Goal: Entertainment & Leisure: Consume media (video, audio)

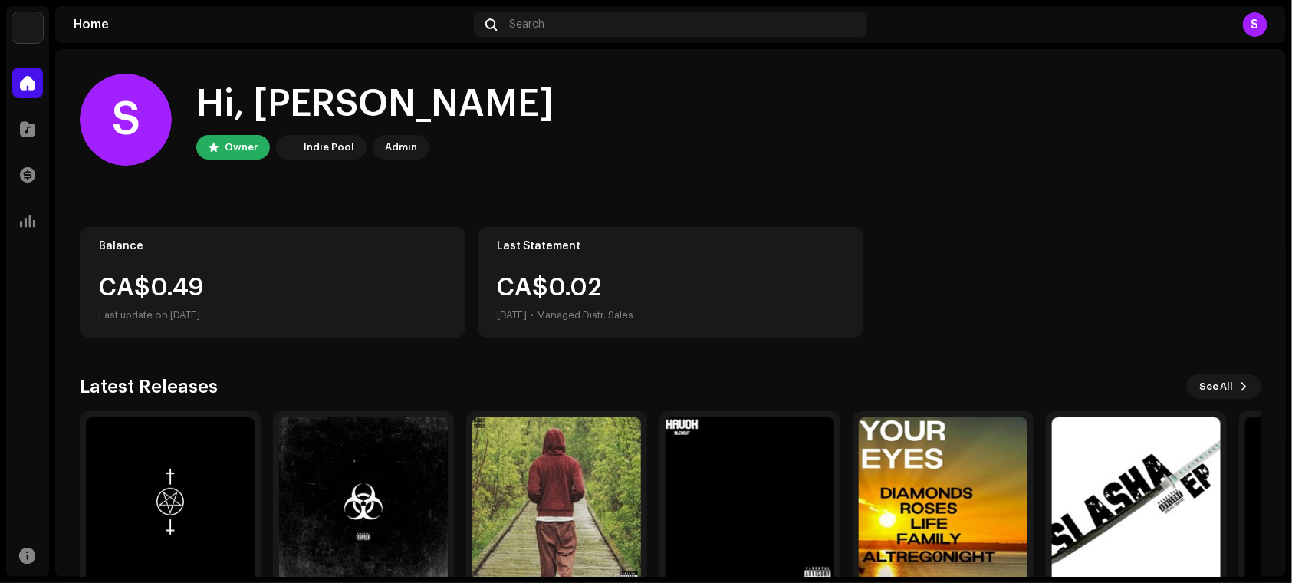
scroll to position [79, 0]
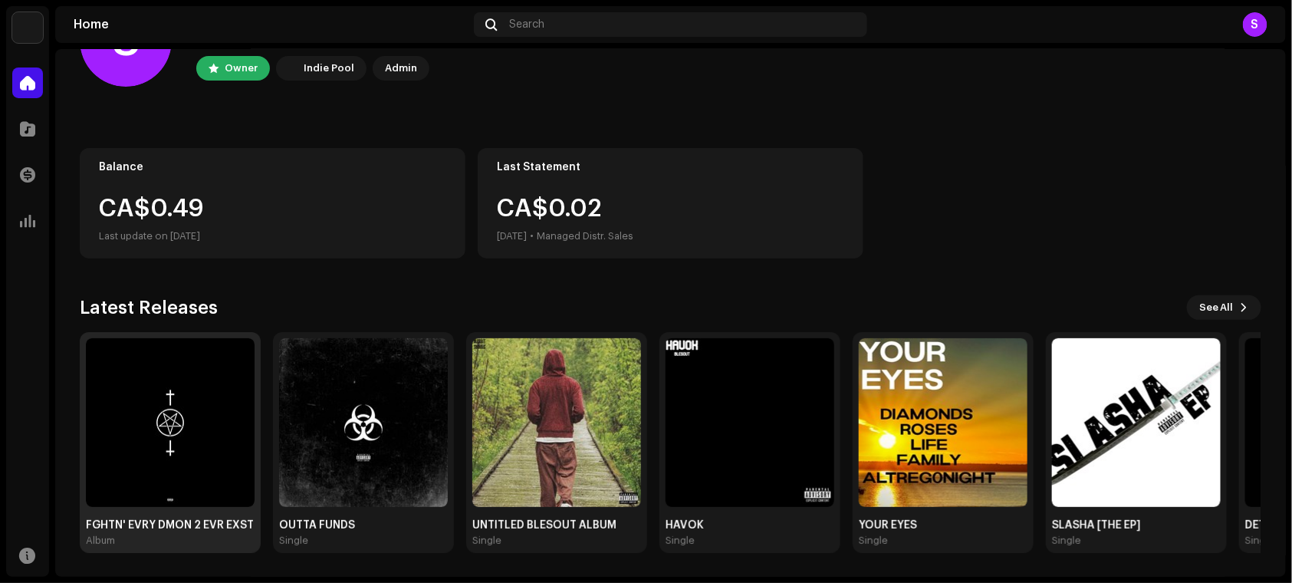
click at [84, 445] on div "FGHTN' EVRY DMON 2 EVR EXST Album" at bounding box center [170, 442] width 181 height 221
click at [175, 419] on img at bounding box center [170, 422] width 169 height 169
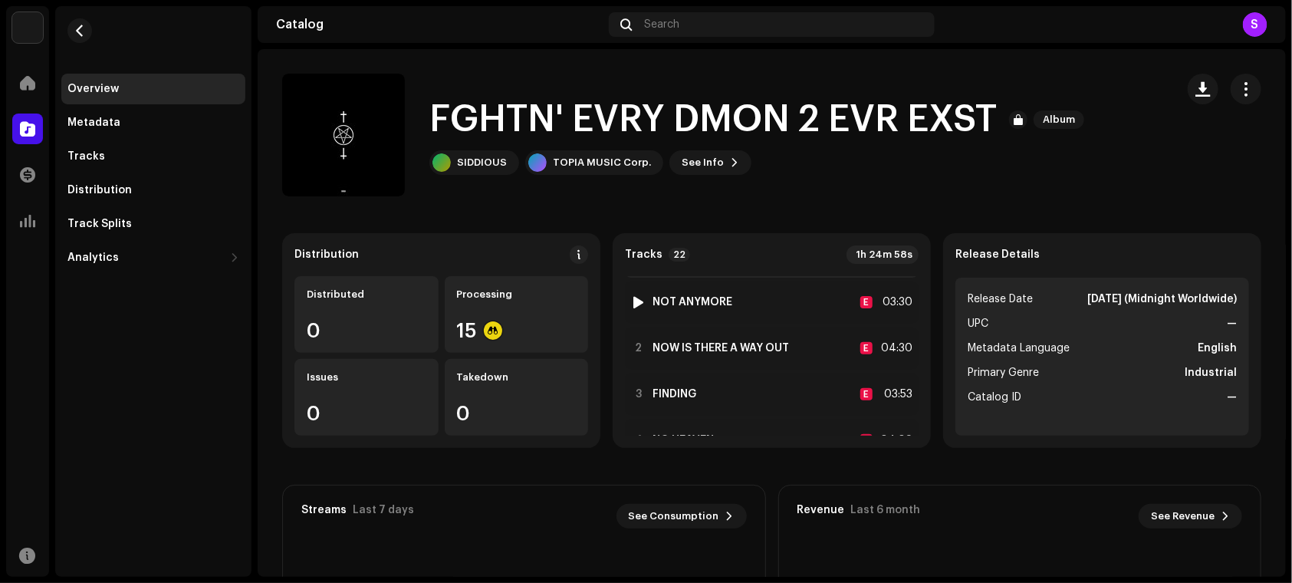
scroll to position [606, 0]
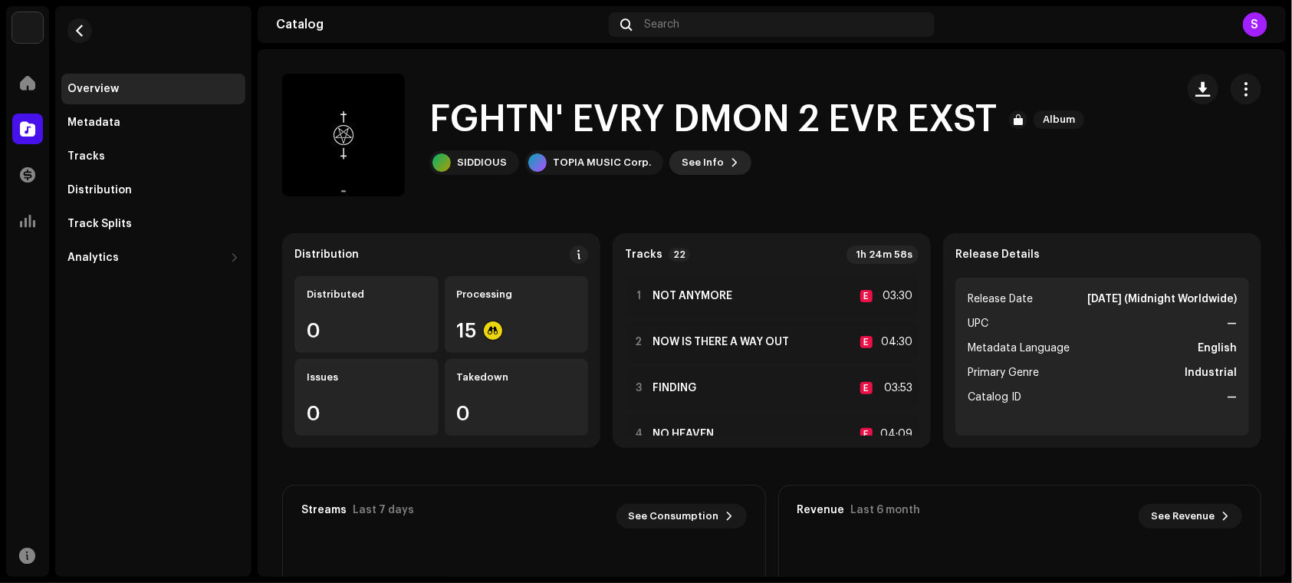
click at [702, 172] on span "See Info" at bounding box center [703, 162] width 42 height 31
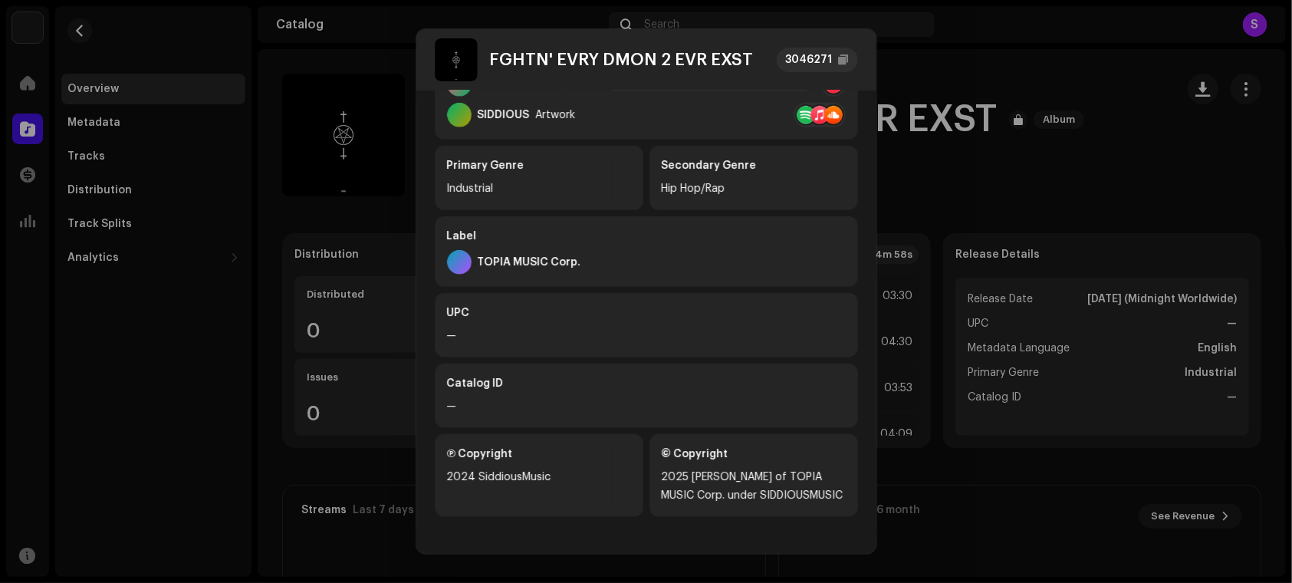
scroll to position [0, 0]
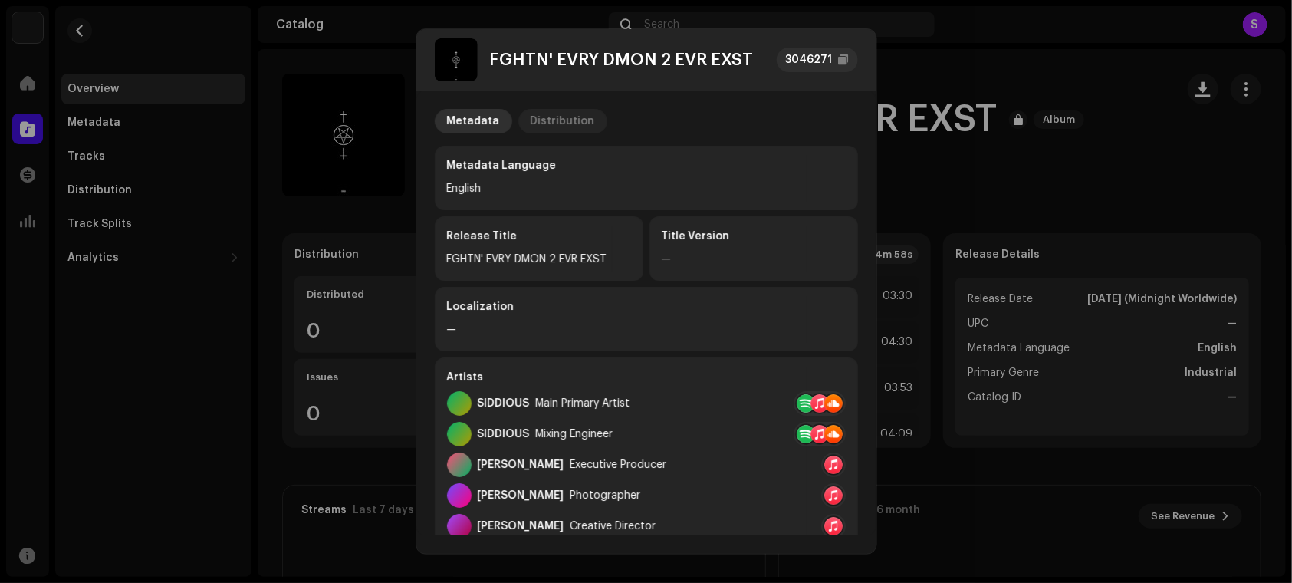
click at [531, 123] on div "Distribution" at bounding box center [563, 121] width 64 height 25
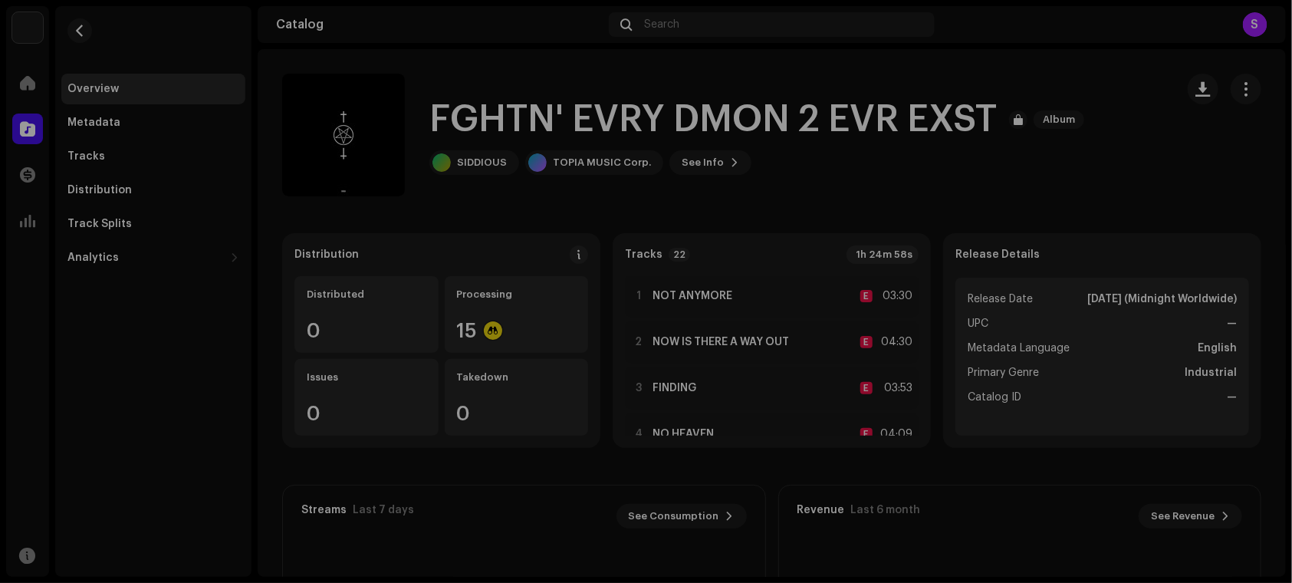
click at [993, 170] on div "FGHTN' EVRY DMON 2 EVR EXST 3046271 Metadata Distribution Release Date Oct 10, …" at bounding box center [646, 291] width 1292 height 583
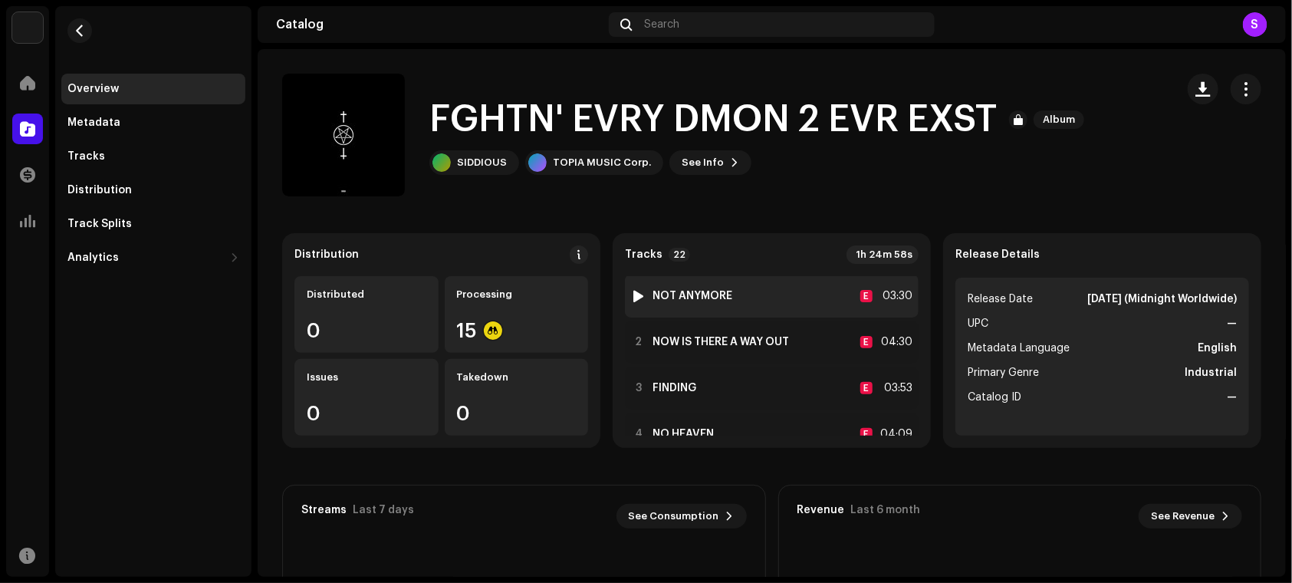
click at [629, 296] on img at bounding box center [639, 296] width 20 height 20
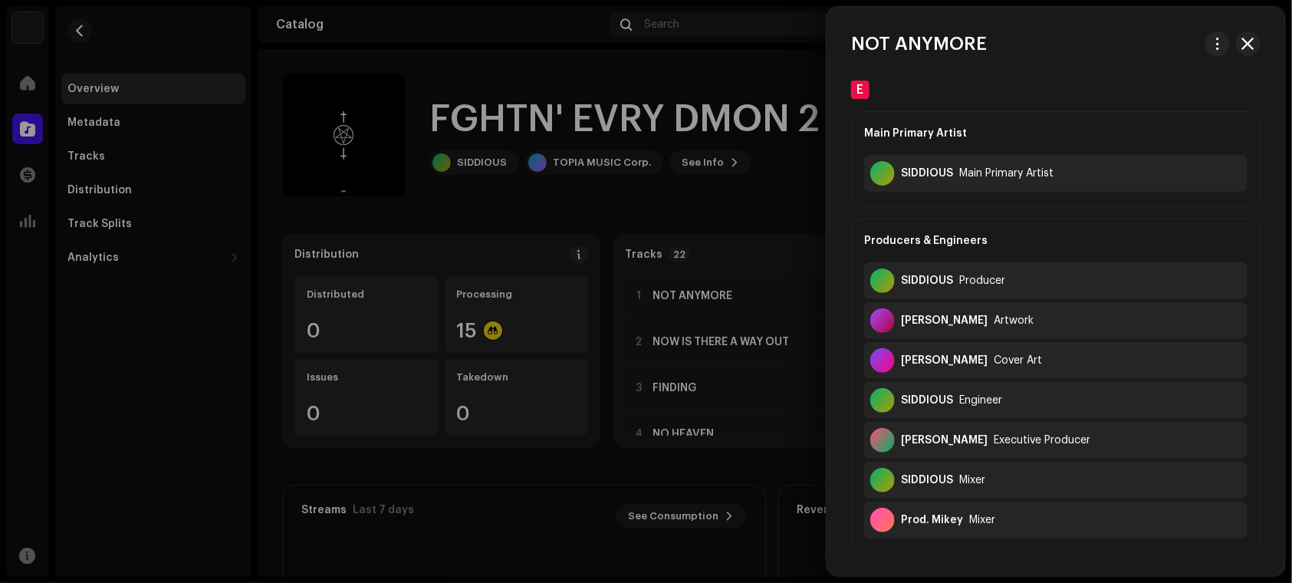
click at [155, 31] on div at bounding box center [646, 291] width 1292 height 583
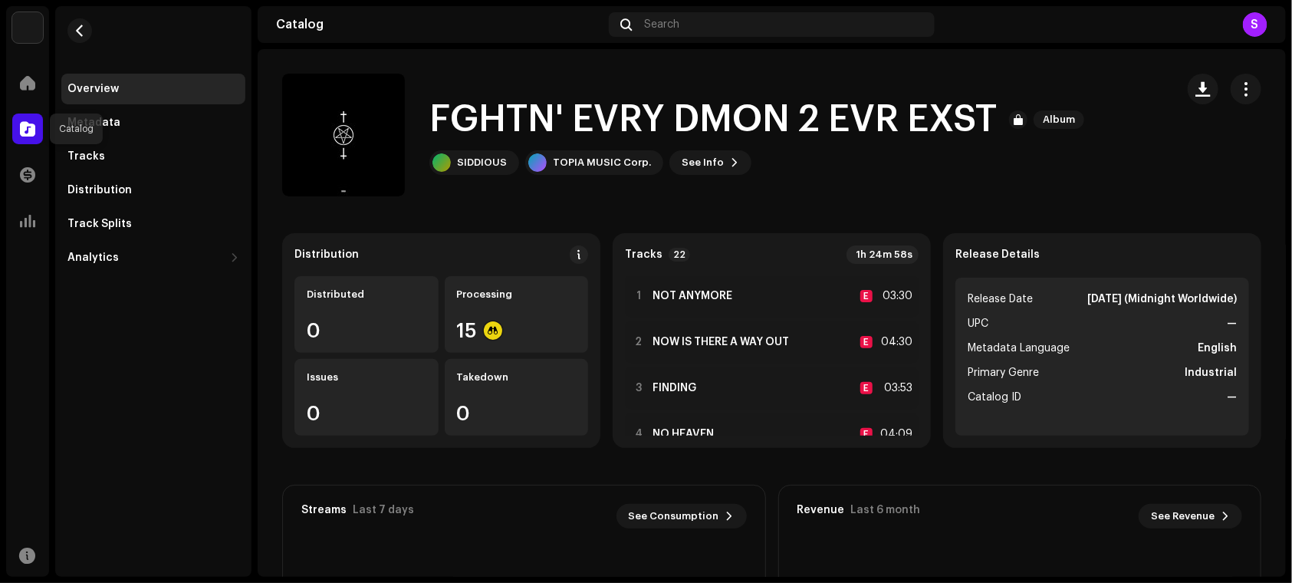
click at [31, 133] on span at bounding box center [27, 129] width 15 height 12
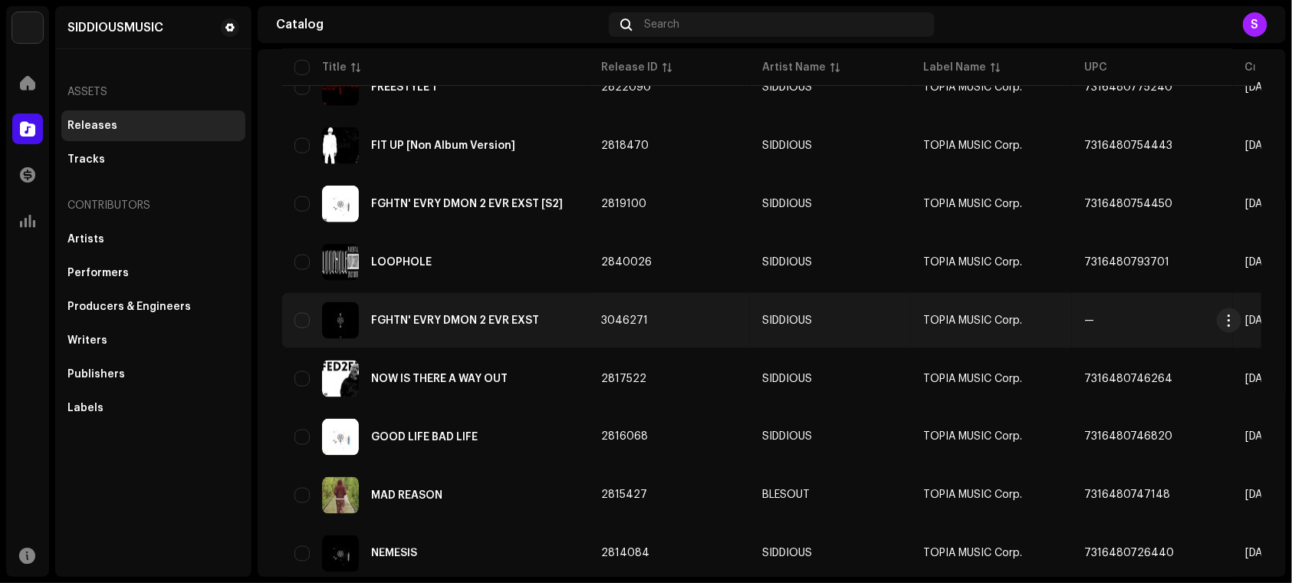
click at [509, 332] on div "FGHTN' EVRY DMON 2 EVR EXST" at bounding box center [435, 320] width 282 height 37
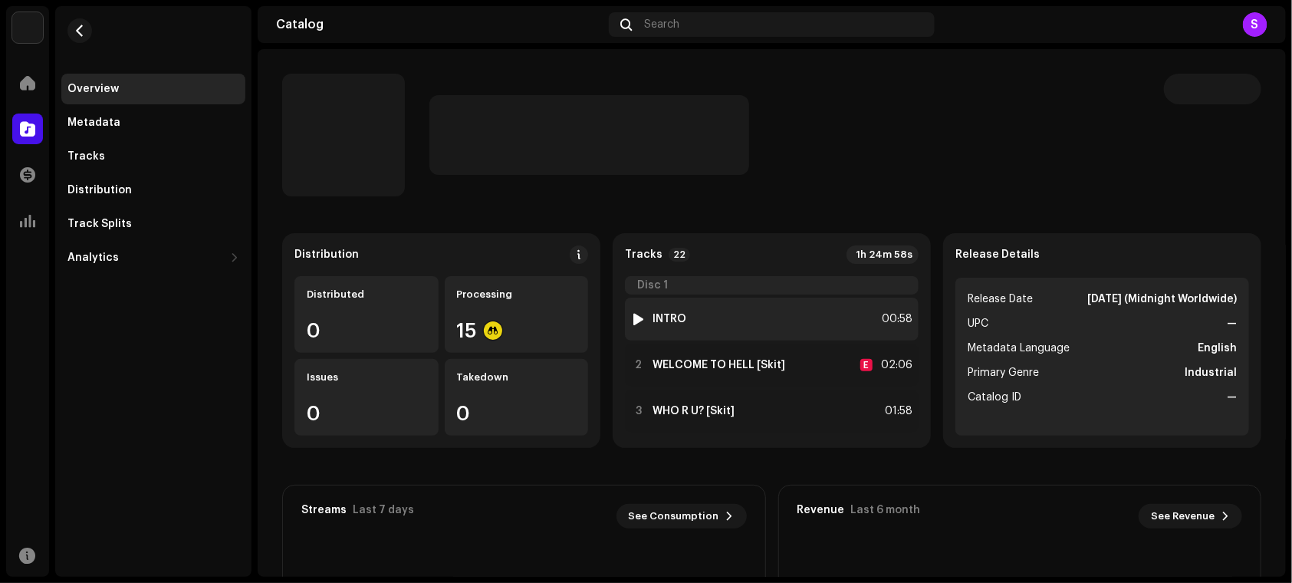
click at [634, 316] on div at bounding box center [639, 319] width 12 height 12
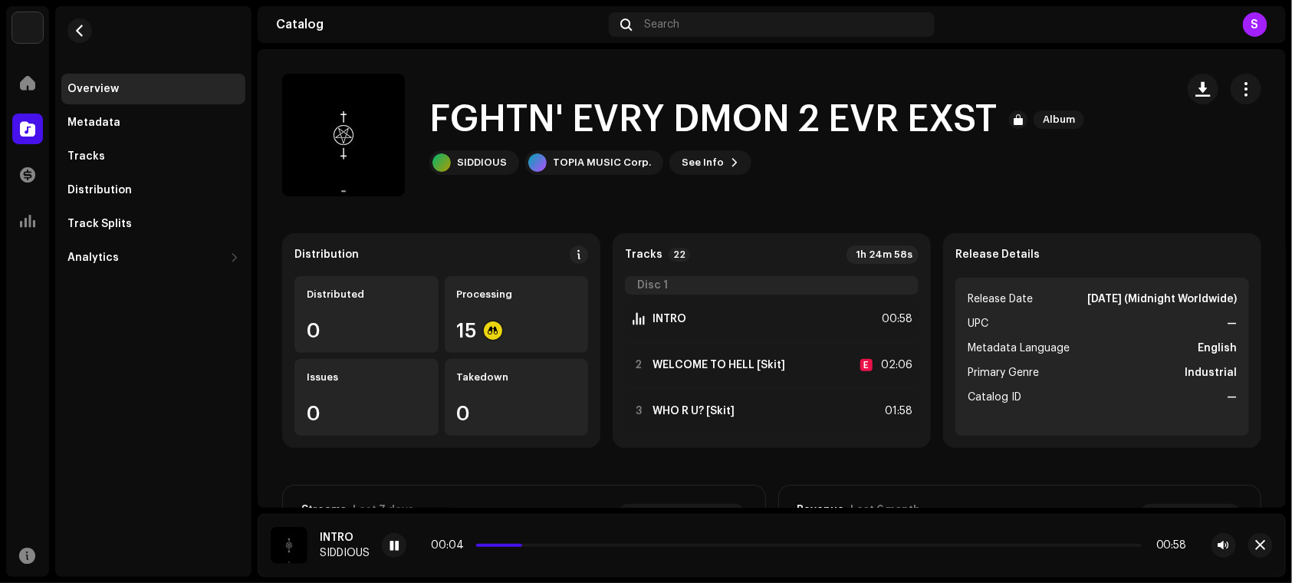
click at [373, 544] on div "INTRO SIDDIOUS 00:04 00:58" at bounding box center [772, 545] width 1028 height 63
click at [386, 543] on div at bounding box center [394, 545] width 25 height 25
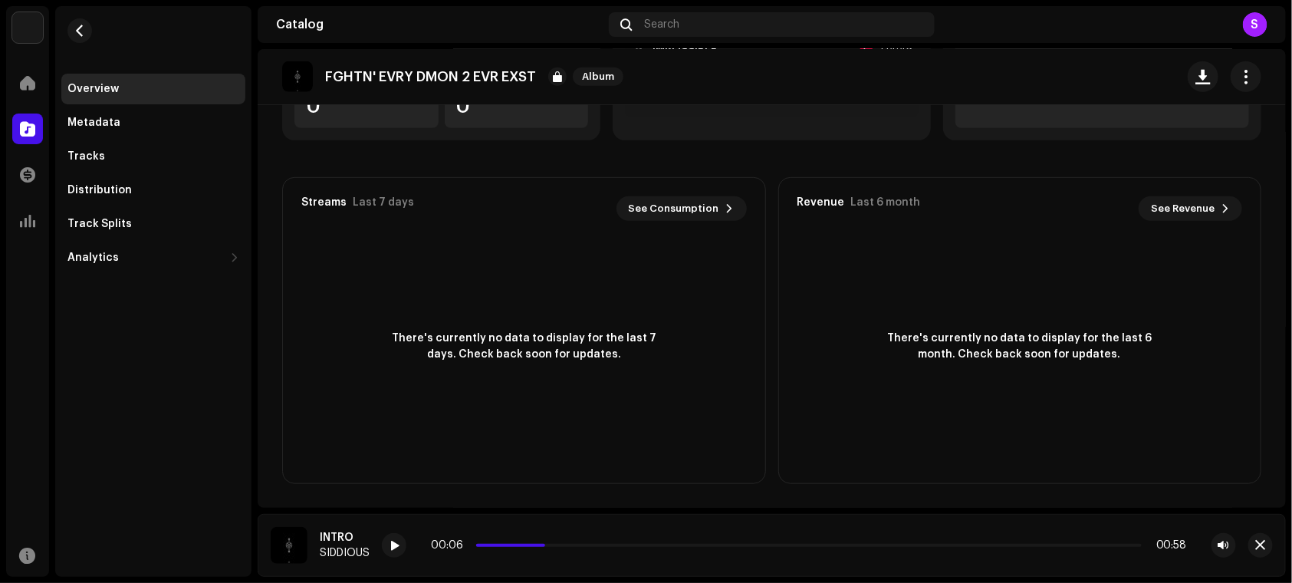
scroll to position [308, 0]
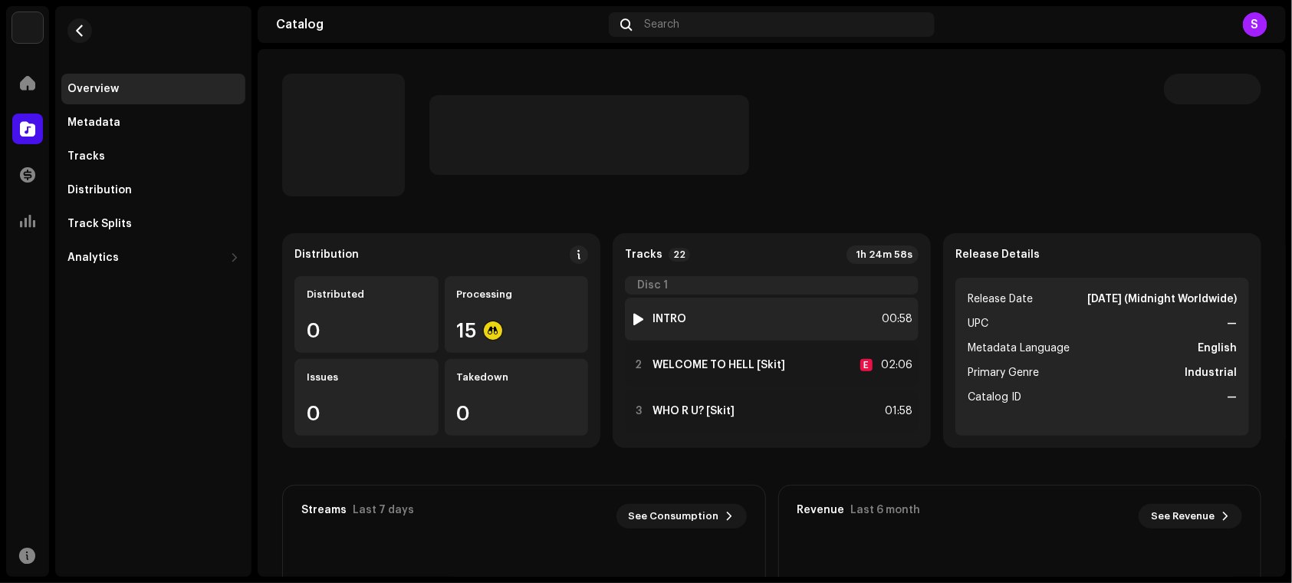
click at [634, 323] on div at bounding box center [639, 319] width 12 height 12
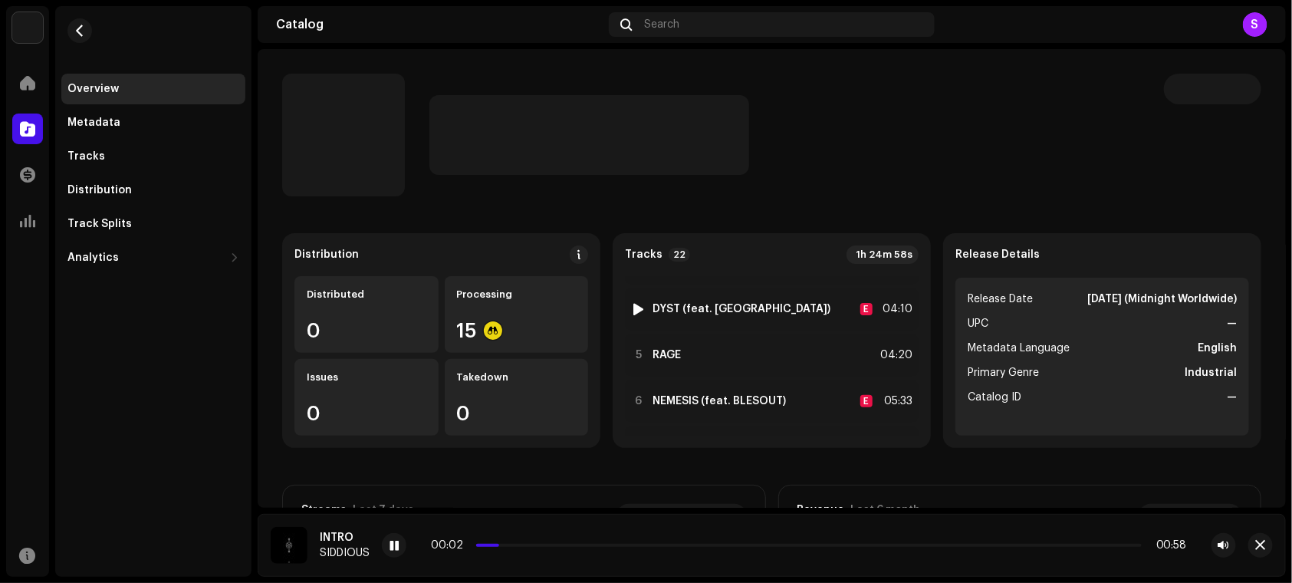
scroll to position [169, 0]
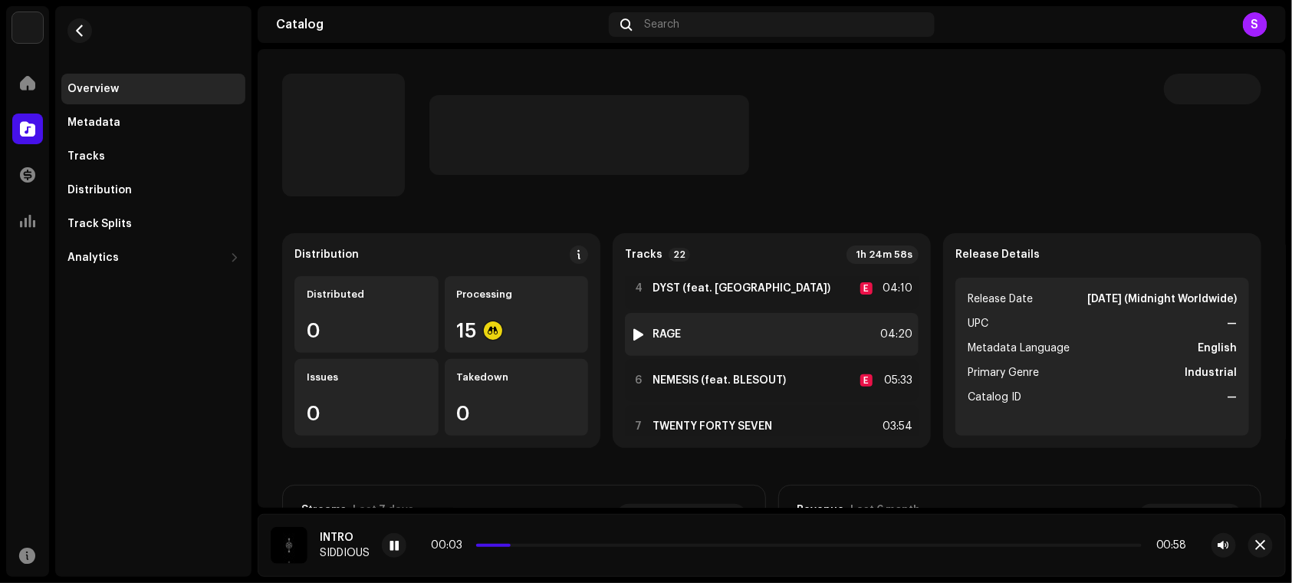
click at [634, 330] on div at bounding box center [639, 334] width 12 height 12
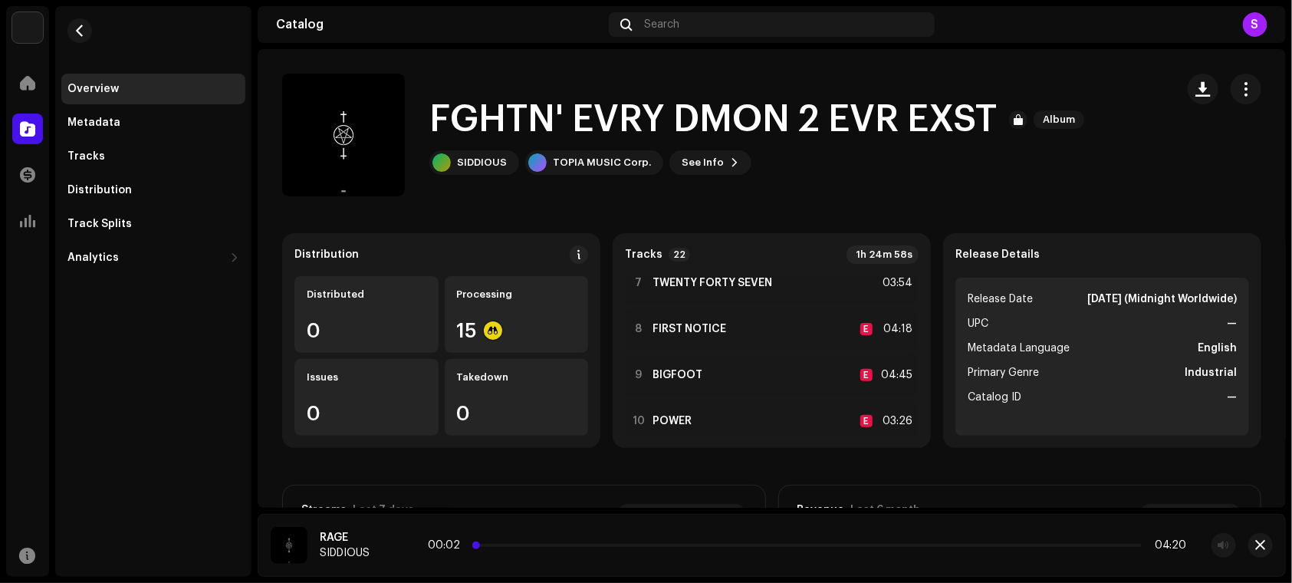
click at [525, 545] on p-slider at bounding box center [807, 545] width 669 height 3
click at [650, 548] on div "00:20 04:20" at bounding box center [809, 545] width 756 height 12
click at [618, 544] on p-slider at bounding box center [809, 545] width 666 height 3
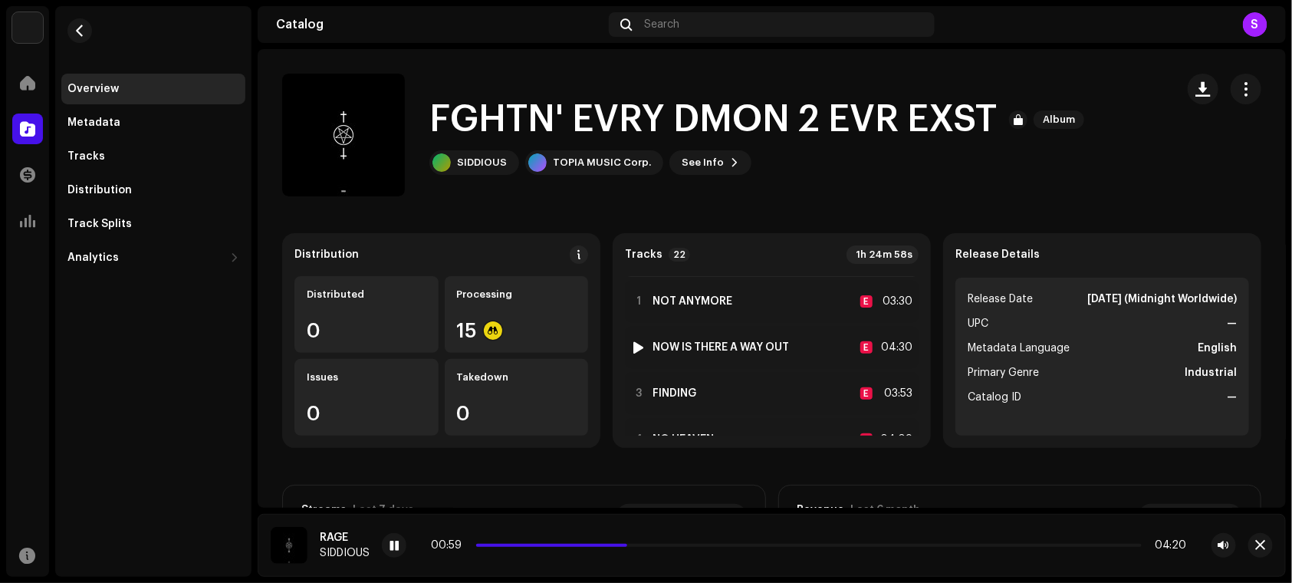
scroll to position [603, 0]
click at [403, 558] on div "RAGE SIDDIOUS 01:02 04:20" at bounding box center [772, 545] width 1028 height 63
click at [391, 533] on div at bounding box center [394, 545] width 25 height 25
